Goal: Task Accomplishment & Management: Manage account settings

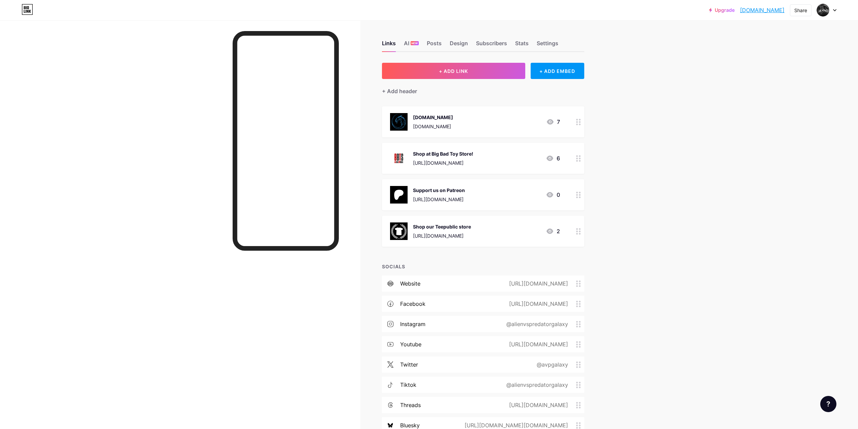
click at [767, 11] on link "[DOMAIN_NAME]" at bounding box center [762, 10] width 45 height 8
click at [409, 45] on div "AI NEW" at bounding box center [411, 45] width 15 height 12
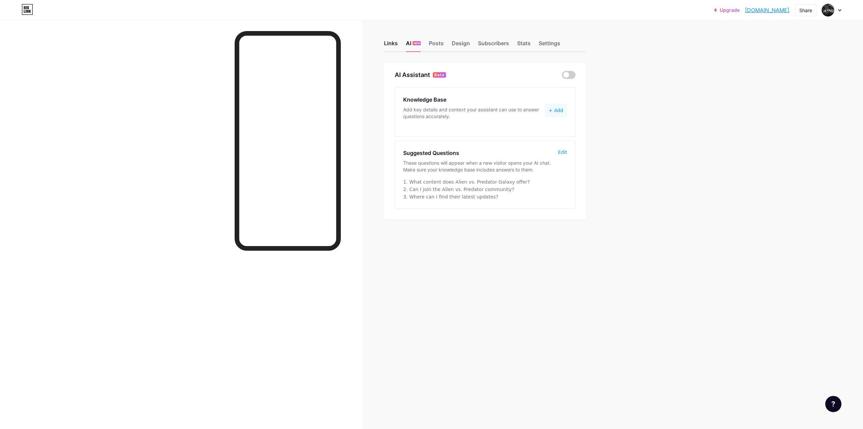
click at [396, 40] on div "Links" at bounding box center [391, 45] width 14 height 12
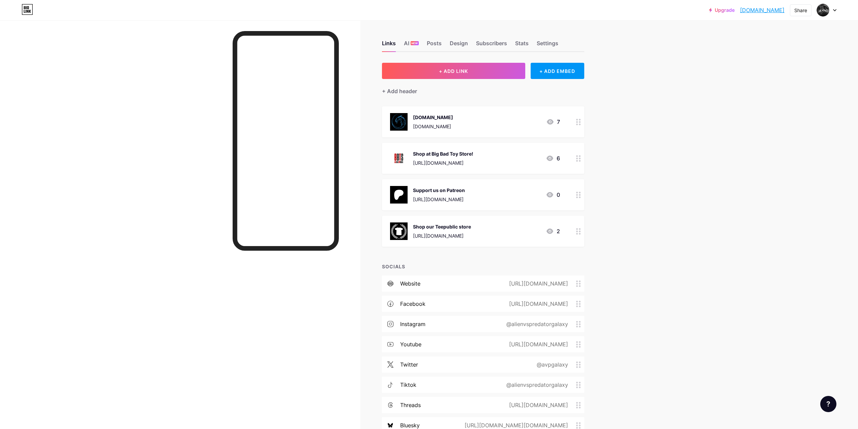
click at [769, 10] on link "[DOMAIN_NAME]" at bounding box center [762, 10] width 45 height 8
click at [772, 11] on link "[DOMAIN_NAME]" at bounding box center [762, 10] width 45 height 8
click at [830, 9] on div at bounding box center [827, 10] width 20 height 12
click at [778, 81] on link "Account settings" at bounding box center [795, 76] width 84 height 18
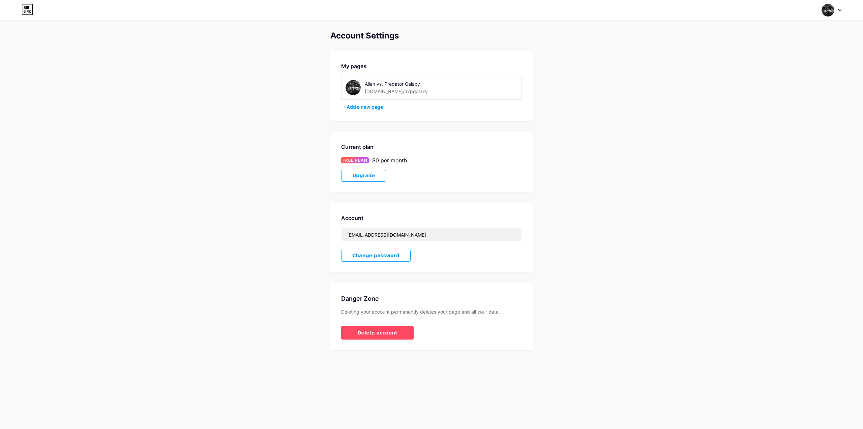
click at [361, 178] on span "Upgrade" at bounding box center [363, 176] width 23 height 6
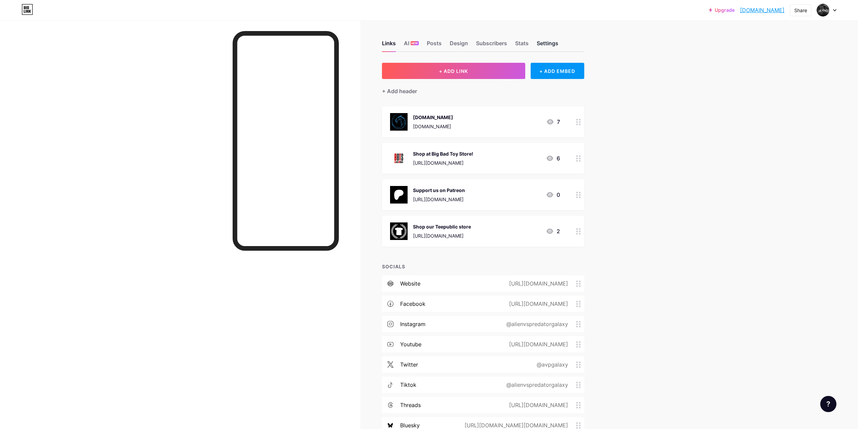
click at [556, 45] on div "Settings" at bounding box center [548, 45] width 22 height 12
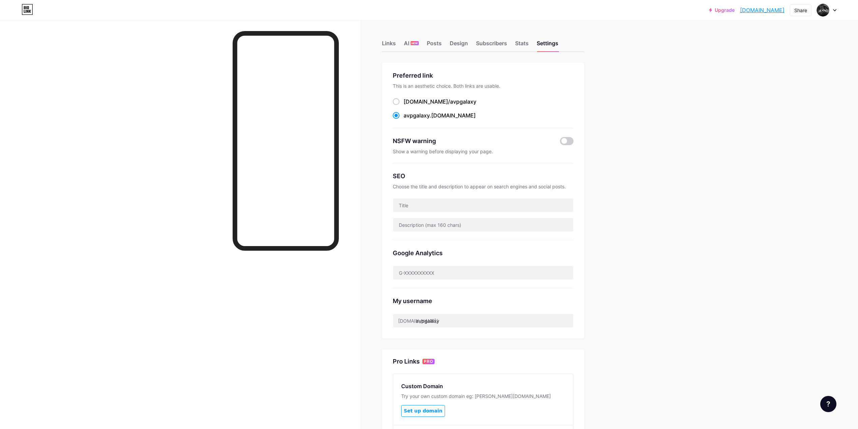
scroll to position [104, 0]
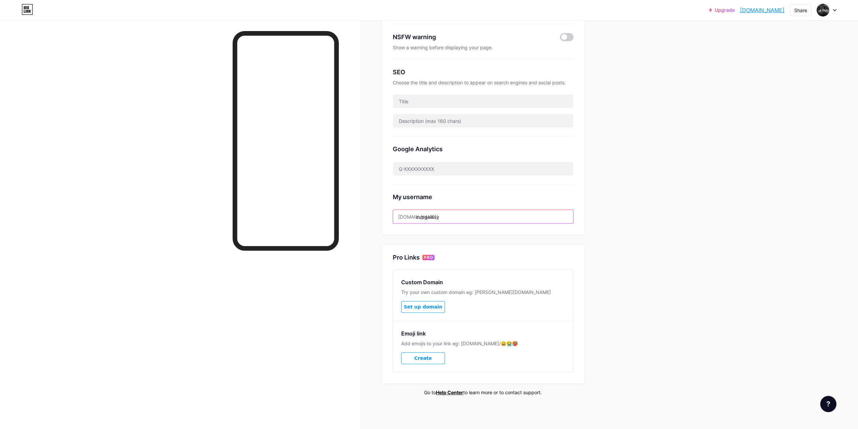
drag, startPoint x: 447, startPoint y: 213, endPoint x: 387, endPoint y: 213, distance: 60.0
click at [387, 213] on div "Preferred link This is an aesthetic choice. Both links are usable. bio.link/ av…" at bounding box center [483, 97] width 202 height 276
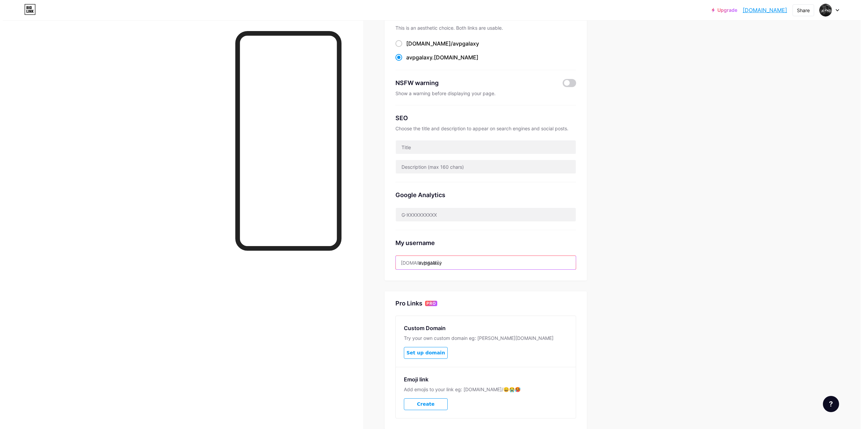
scroll to position [0, 0]
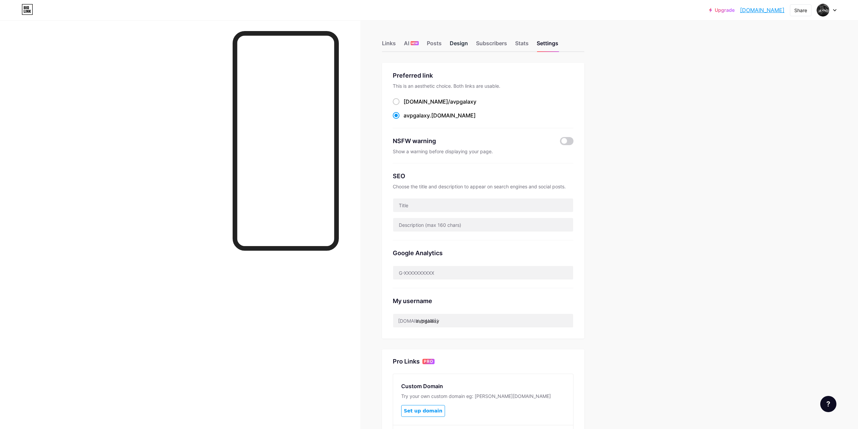
click at [462, 44] on div "Design" at bounding box center [459, 45] width 18 height 12
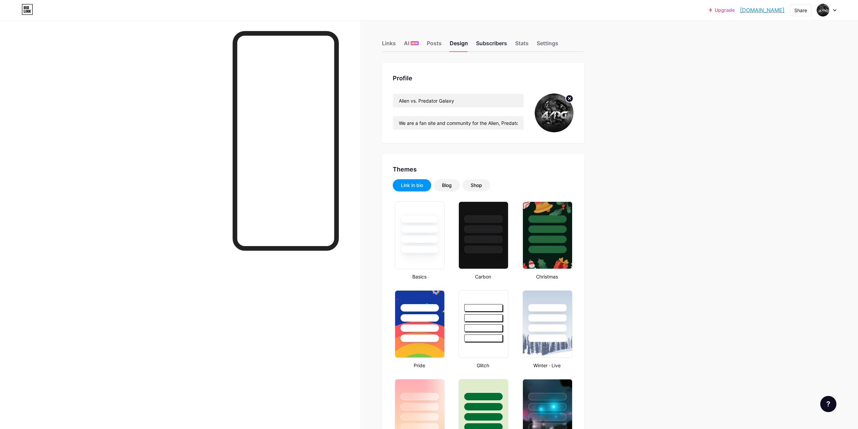
click at [500, 45] on div "Subscribers" at bounding box center [491, 45] width 31 height 12
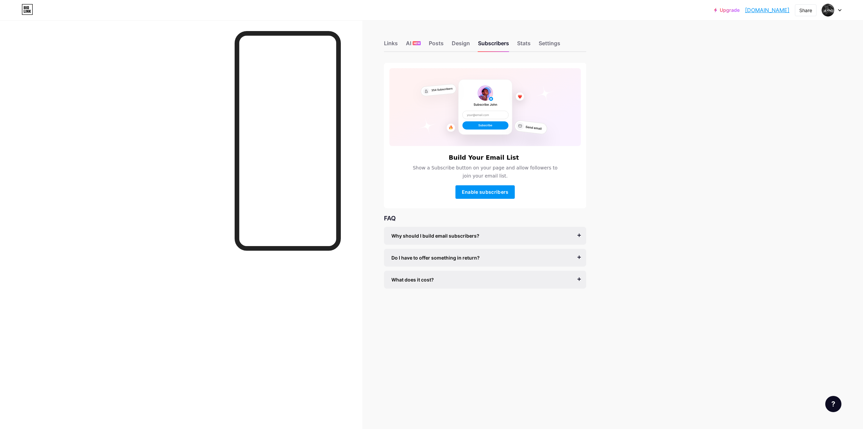
click at [375, 40] on div "Links AI NEW Posts Design Subscribers Stats Settings Build Your Email List Show…" at bounding box center [307, 171] width 615 height 302
click at [391, 41] on div "Links" at bounding box center [391, 45] width 14 height 12
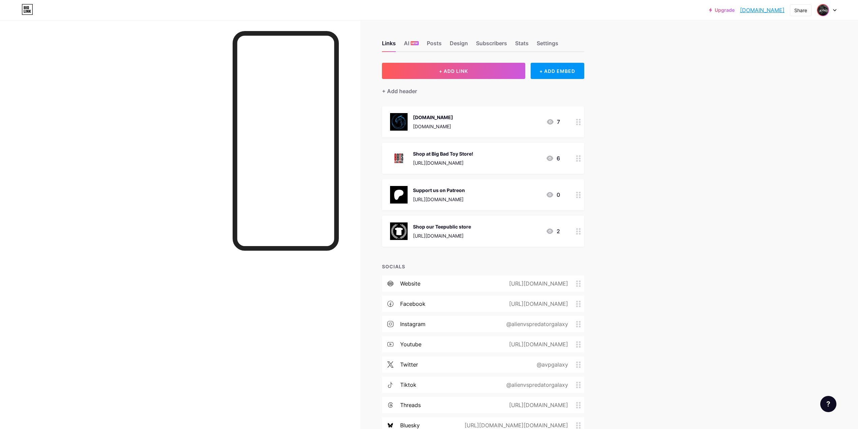
click at [827, 7] on img at bounding box center [823, 10] width 11 height 11
click at [783, 80] on link "Account settings" at bounding box center [795, 76] width 84 height 18
click at [838, 11] on div "Upgrade avpgalaxy.bio.l... [DOMAIN_NAME] Share Switch accounts Alien vs. Predat…" at bounding box center [429, 10] width 858 height 12
click at [832, 9] on div at bounding box center [827, 10] width 20 height 12
click at [786, 56] on div "+ Add a new page" at bounding box center [795, 58] width 76 height 7
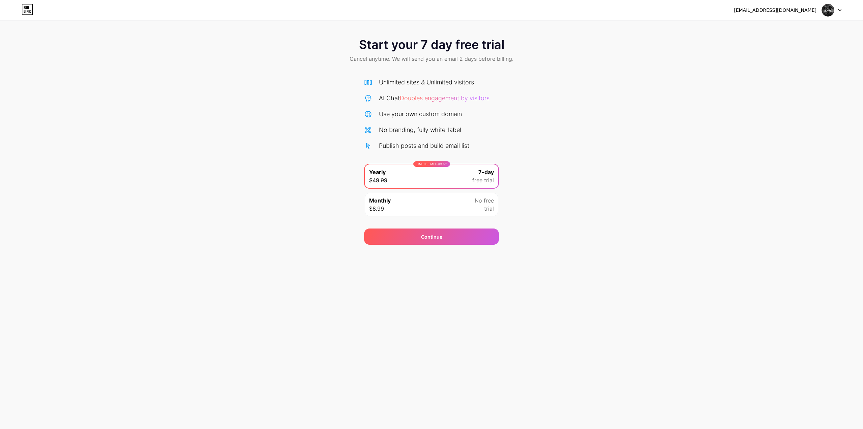
drag, startPoint x: 652, startPoint y: 100, endPoint x: 749, endPoint y: 51, distance: 109.3
click at [652, 100] on div "Start your 7 day free trial Cancel anytime. We will send you an email 2 days be…" at bounding box center [431, 137] width 863 height 213
click at [827, 10] on img at bounding box center [828, 10] width 13 height 13
click at [804, 30] on li "Logout" at bounding box center [800, 28] width 84 height 18
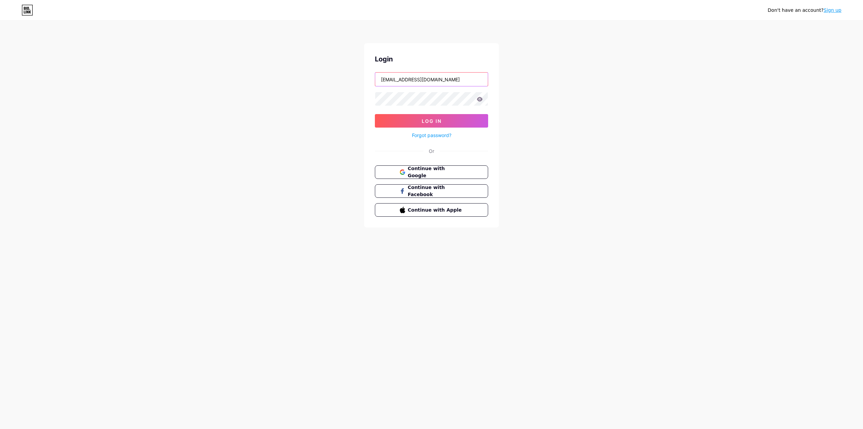
click at [430, 77] on input "[EMAIL_ADDRESS][DOMAIN_NAME]" at bounding box center [431, 79] width 113 height 13
type input "[PERSON_NAME][EMAIL_ADDRESS][DOMAIN_NAME]"
click at [414, 125] on button "Log In" at bounding box center [431, 120] width 113 height 13
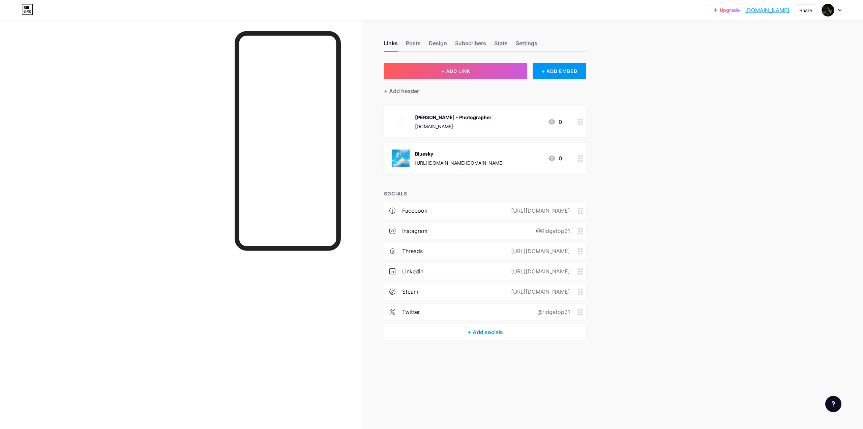
click at [764, 10] on link "[DOMAIN_NAME]" at bounding box center [767, 10] width 45 height 8
click at [833, 10] on img at bounding box center [828, 10] width 11 height 11
click at [784, 76] on link "Account settings" at bounding box center [800, 76] width 84 height 18
